Goal: Information Seeking & Learning: Understand process/instructions

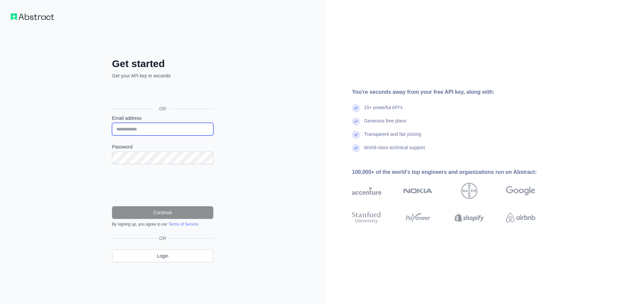
click at [179, 127] on input "Email address" at bounding box center [162, 129] width 101 height 13
click at [201, 127] on input "Email address" at bounding box center [162, 129] width 101 height 13
paste input "**********"
paste input "email"
type input "**********"
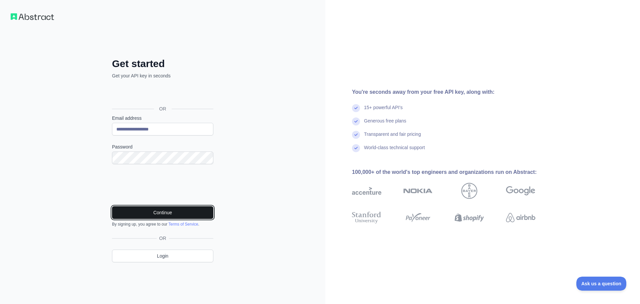
click at [166, 216] on button "Continue" at bounding box center [162, 212] width 101 height 13
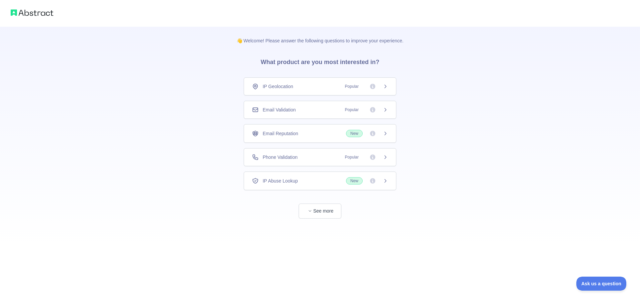
click at [316, 109] on div "Email Validation Popular" at bounding box center [320, 109] width 136 height 7
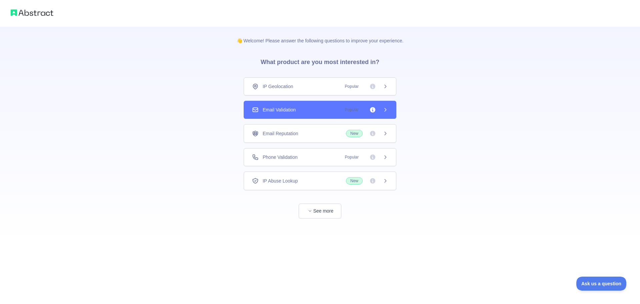
click at [313, 153] on div "Phone Validation Popular" at bounding box center [320, 157] width 153 height 18
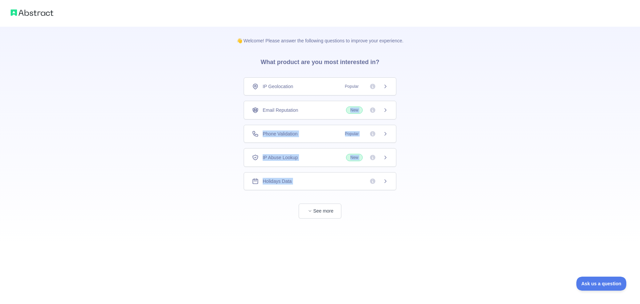
drag, startPoint x: 318, startPoint y: 113, endPoint x: 284, endPoint y: 209, distance: 101.1
click at [285, 208] on div "IP Geolocation Popular Email Reputation New Phone Validation Popular IP Abuse L…" at bounding box center [320, 147] width 153 height 141
click at [276, 219] on div "👋 Welcome! Please answer the following questions to improve your experience. Wh…" at bounding box center [320, 136] width 188 height 218
click at [311, 212] on icon "button" at bounding box center [310, 211] width 4 height 4
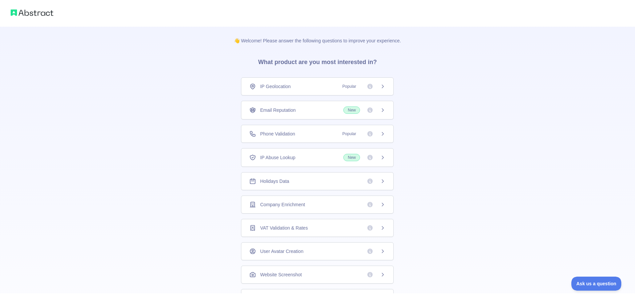
click at [315, 134] on div "Phone Validation Popular" at bounding box center [317, 133] width 136 height 7
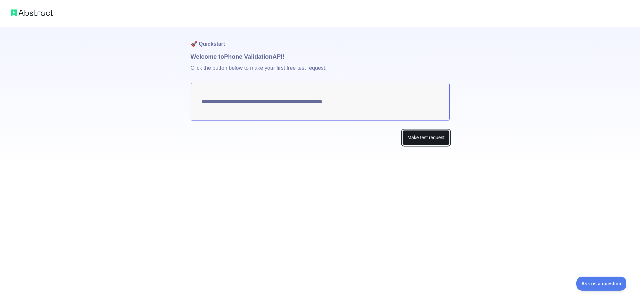
click at [412, 137] on button "Make test request" at bounding box center [425, 137] width 47 height 15
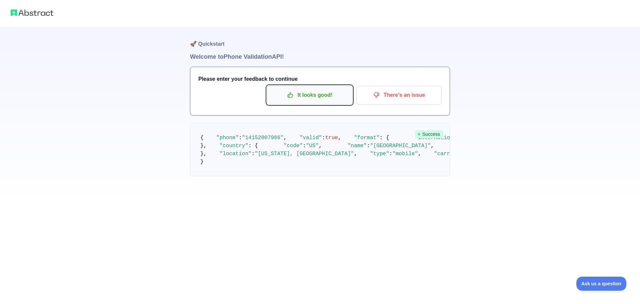
click at [312, 97] on p "It looks good!" at bounding box center [309, 94] width 75 height 11
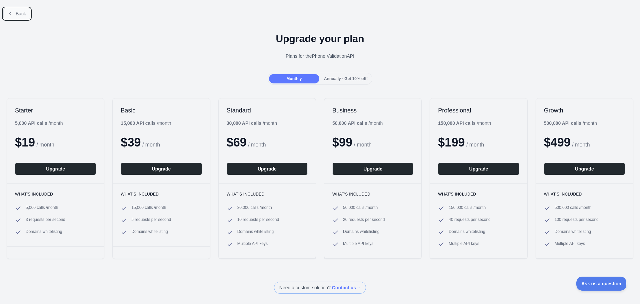
click at [13, 15] on button "Back" at bounding box center [16, 13] width 27 height 11
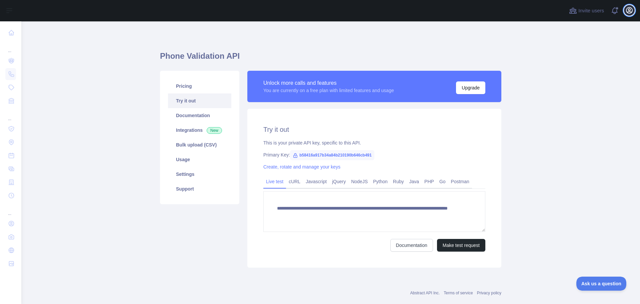
click at [625, 7] on button "Open user menu" at bounding box center [629, 10] width 11 height 11
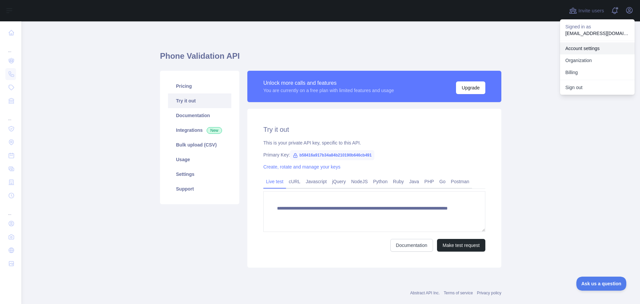
click at [589, 51] on link "Account settings" at bounding box center [597, 48] width 75 height 12
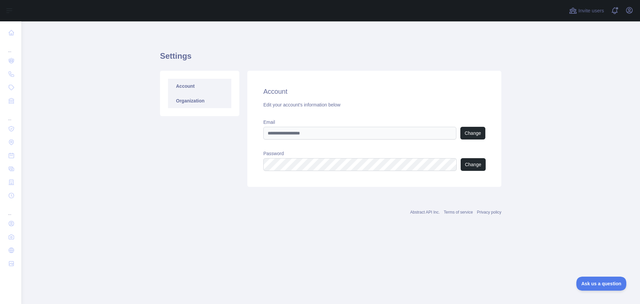
click at [187, 99] on link "Organization" at bounding box center [199, 100] width 63 height 15
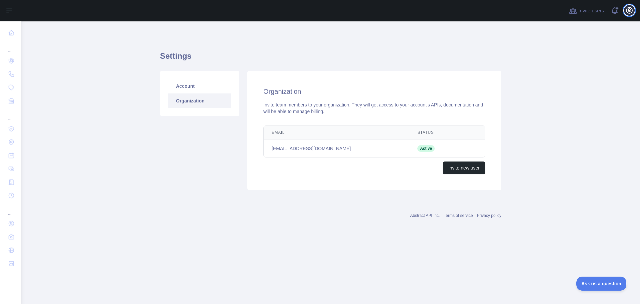
click at [629, 11] on icon "button" at bounding box center [629, 10] width 8 height 8
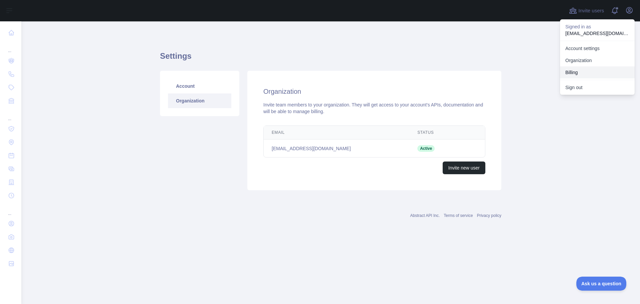
click at [591, 70] on button "Billing" at bounding box center [597, 72] width 75 height 12
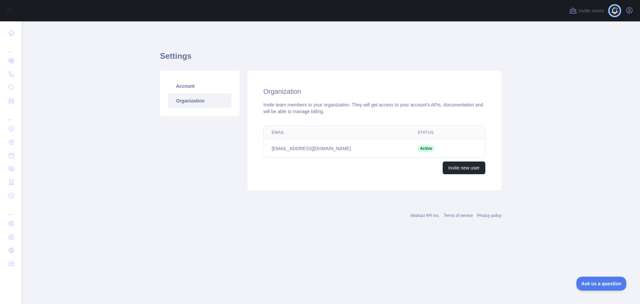
click at [616, 11] on span at bounding box center [617, 10] width 13 height 21
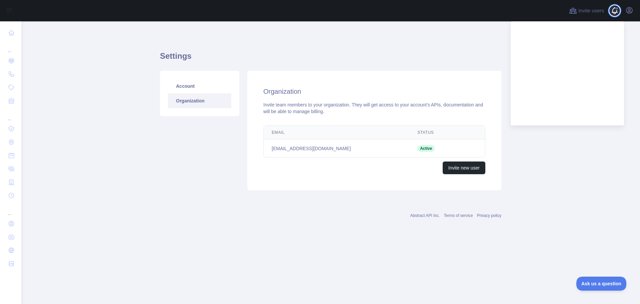
click at [619, 8] on span at bounding box center [617, 10] width 13 height 21
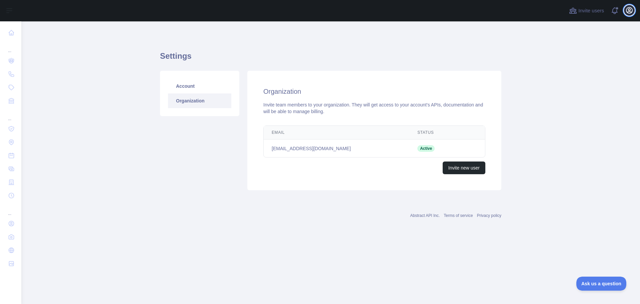
click at [626, 9] on icon "button" at bounding box center [629, 10] width 8 height 8
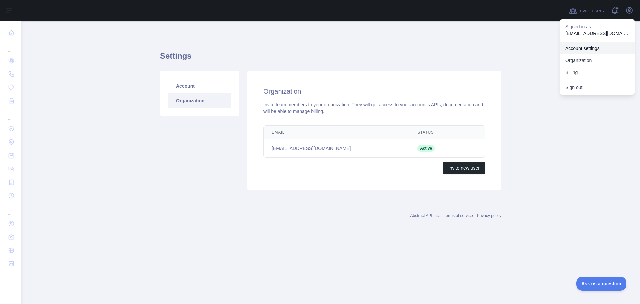
click at [568, 43] on link "Account settings" at bounding box center [597, 48] width 75 height 12
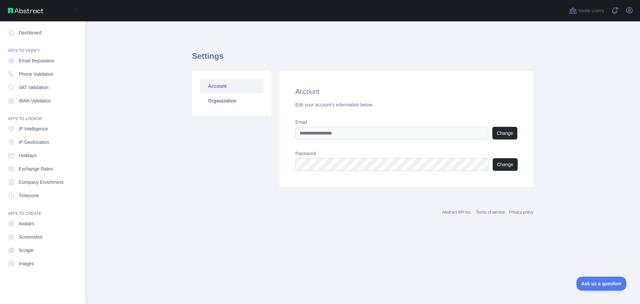
click at [50, 22] on nav "Dashboard API'S TO VERIFY Email Reputation Phone Validation VAT Validation IBAN…" at bounding box center [42, 157] width 75 height 272
click at [45, 31] on link "Dashboard" at bounding box center [42, 33] width 75 height 12
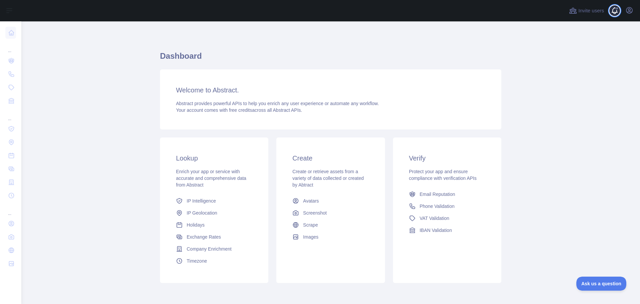
click at [614, 11] on span at bounding box center [617, 10] width 13 height 21
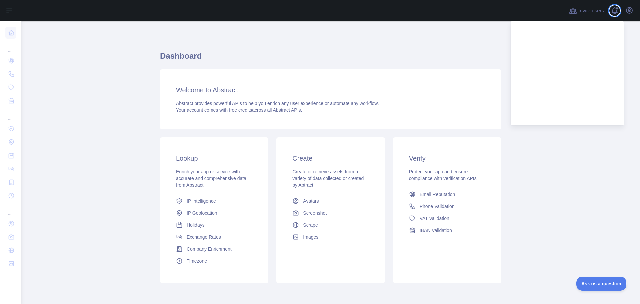
scroll to position [28, 0]
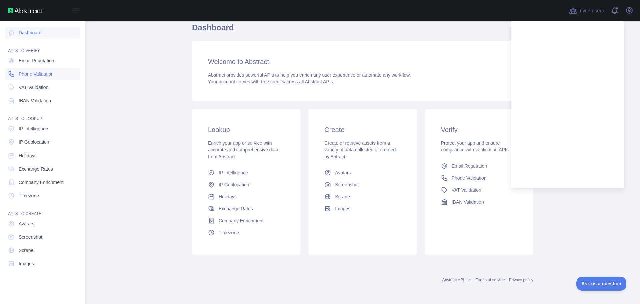
click at [43, 79] on link "Phone Validation" at bounding box center [42, 74] width 75 height 12
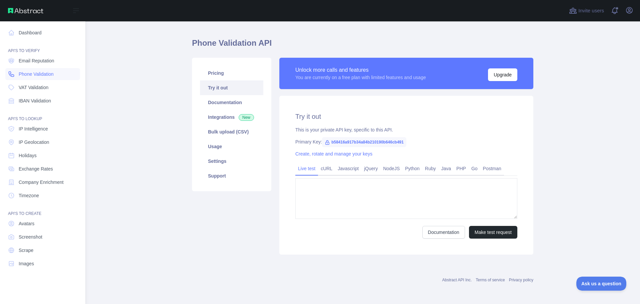
type textarea "**********"
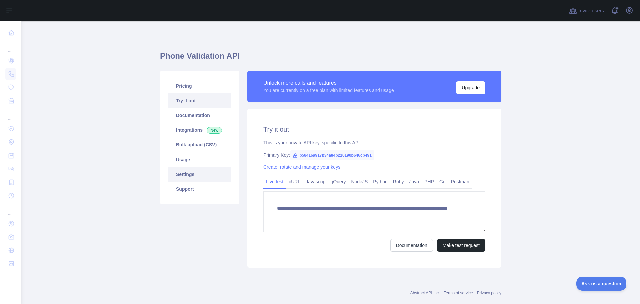
click at [194, 171] on link "Settings" at bounding box center [199, 174] width 63 height 15
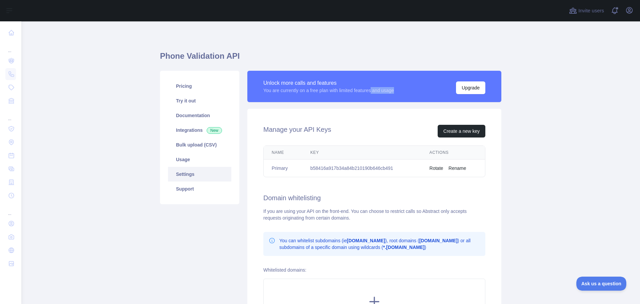
drag, startPoint x: 398, startPoint y: 92, endPoint x: 371, endPoint y: 92, distance: 27.3
click at [371, 92] on div "Unlock more calls and features You are currently on a free plan with limited fe…" at bounding box center [374, 86] width 222 height 15
click at [363, 104] on div "Unlock more calls and features You are currently on a free plan with limited fe…" at bounding box center [374, 90] width 254 height 38
drag, startPoint x: 378, startPoint y: 91, endPoint x: 315, endPoint y: 94, distance: 63.1
click at [315, 94] on div "Unlock more calls and features You are currently on a free plan with limited fe…" at bounding box center [374, 86] width 254 height 31
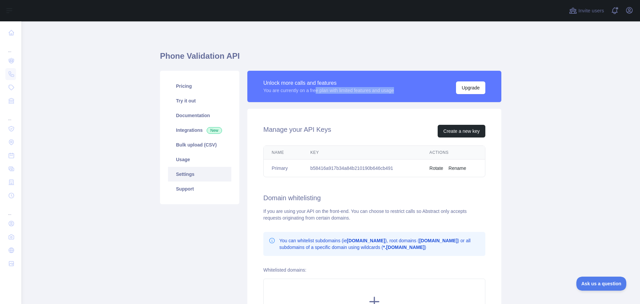
click at [315, 94] on div "Unlock more calls and features You are currently on a free plan with limited fe…" at bounding box center [374, 86] width 254 height 31
click at [199, 162] on link "Usage" at bounding box center [199, 159] width 63 height 15
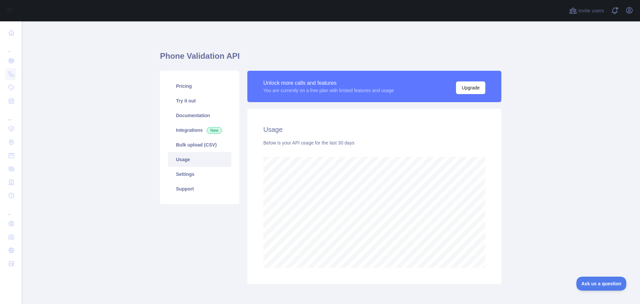
scroll to position [282, 614]
click at [201, 138] on link "Bulk upload (CSV)" at bounding box center [199, 144] width 63 height 15
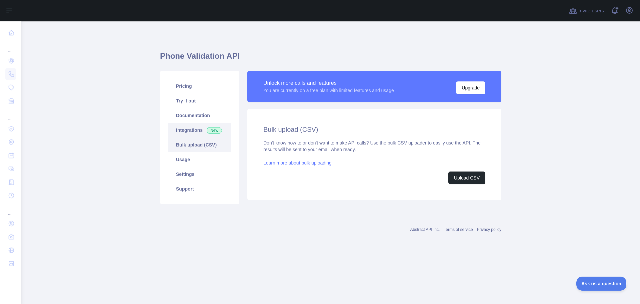
click at [200, 133] on link "Integrations New" at bounding box center [199, 130] width 63 height 15
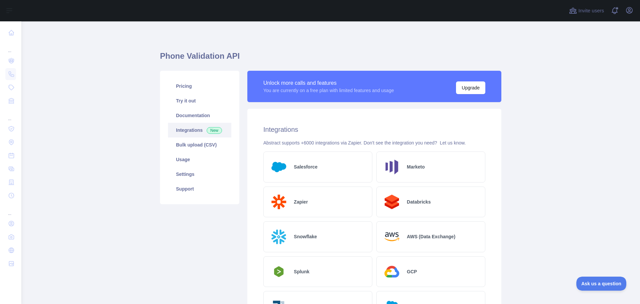
click at [320, 166] on div "Salesforce" at bounding box center [317, 166] width 109 height 31
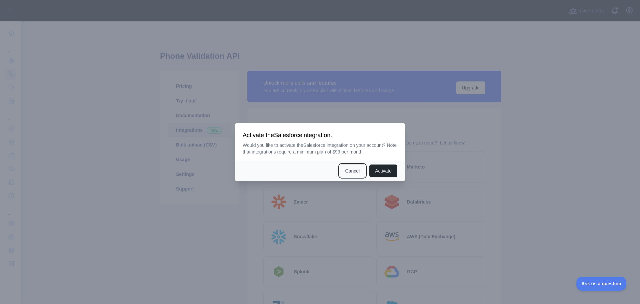
click at [355, 171] on button "Cancel" at bounding box center [353, 170] width 26 height 13
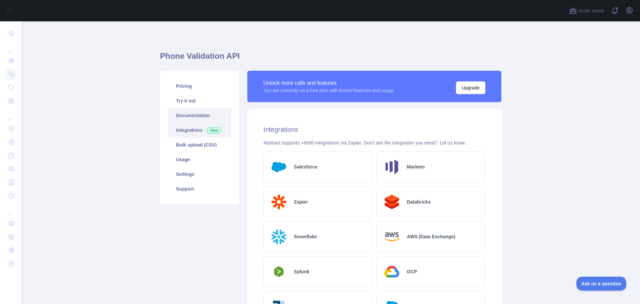
click at [183, 117] on link "Documentation" at bounding box center [199, 115] width 63 height 15
click at [203, 101] on link "Try it out" at bounding box center [199, 100] width 63 height 15
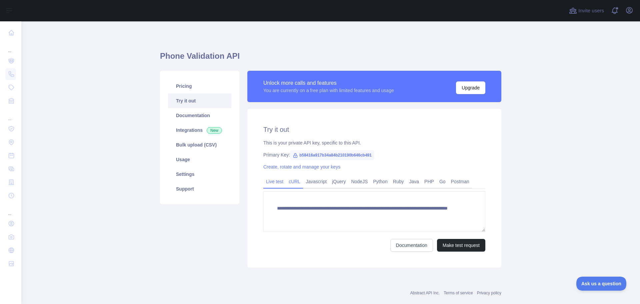
click at [294, 179] on link "cURL" at bounding box center [294, 181] width 17 height 11
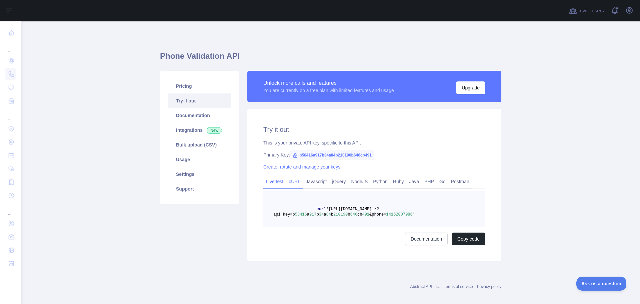
click at [275, 179] on link "Live test" at bounding box center [274, 181] width 23 height 11
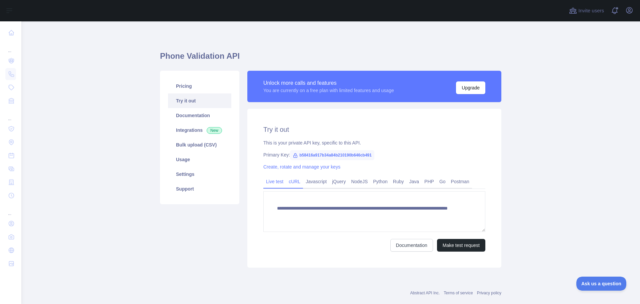
click at [289, 180] on link "cURL" at bounding box center [294, 181] width 17 height 11
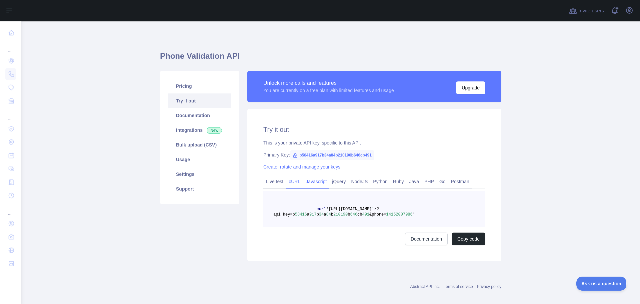
click at [322, 179] on link "Javascript" at bounding box center [316, 181] width 26 height 11
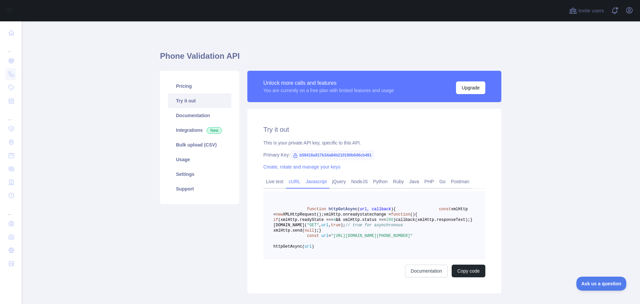
click at [295, 180] on link "cURL" at bounding box center [294, 181] width 17 height 11
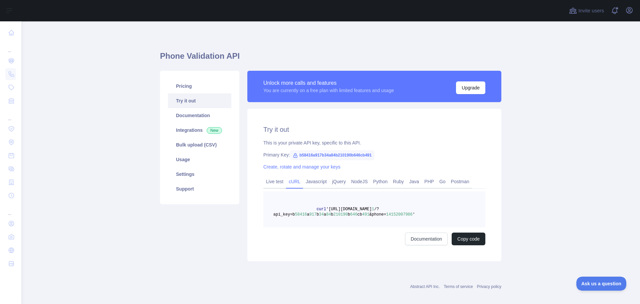
drag, startPoint x: 324, startPoint y: 210, endPoint x: 408, endPoint y: 209, distance: 84.0
click at [372, 209] on span "'[URL][DOMAIN_NAME]" at bounding box center [349, 209] width 46 height 5
click at [405, 213] on pre "curl '[URL][DOMAIN_NAME] 1 /?api_key=b 58416 a 917 b 34 a 84 b 210190 b 646 cb …" at bounding box center [374, 209] width 222 height 36
drag, startPoint x: 409, startPoint y: 208, endPoint x: 324, endPoint y: 210, distance: 84.7
click at [326, 210] on span "'[URL][DOMAIN_NAME]" at bounding box center [349, 209] width 46 height 5
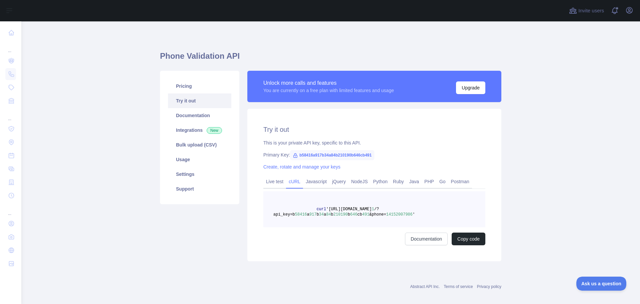
copy span "[URL][DOMAIN_NAME]"
